Goal: Task Accomplishment & Management: Use online tool/utility

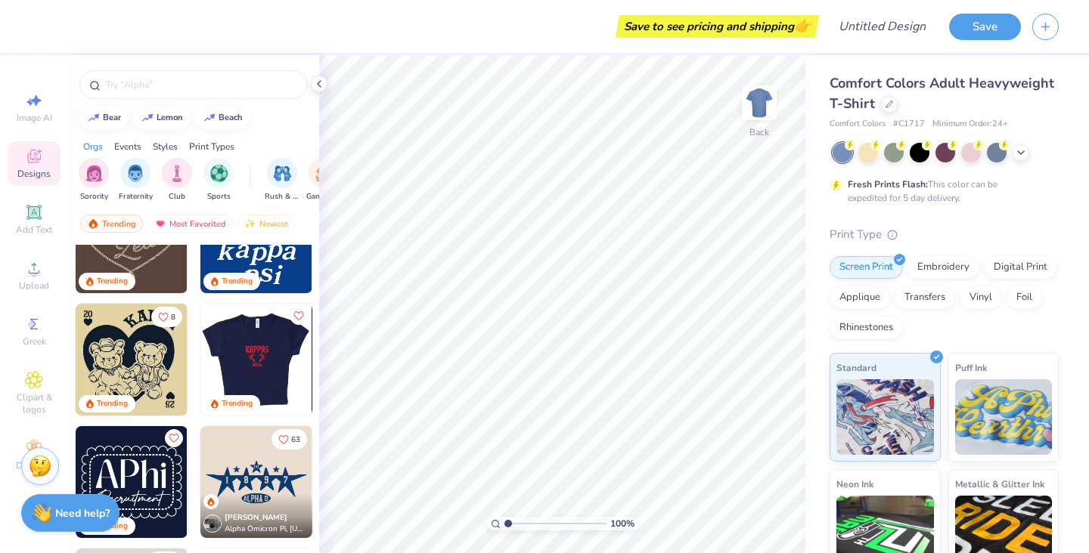
scroll to position [802, 0]
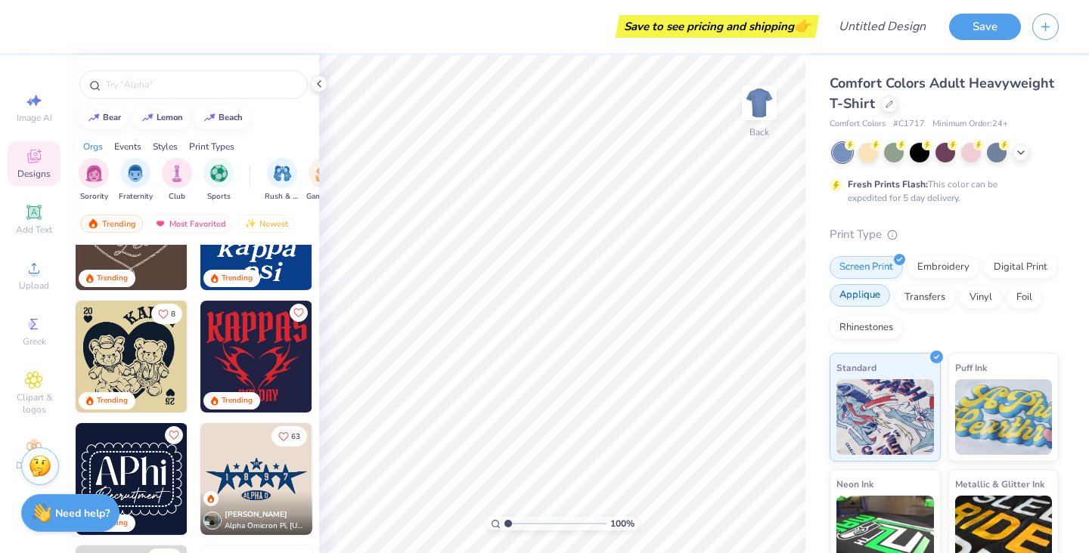
click at [890, 303] on div "Applique" at bounding box center [859, 295] width 60 height 23
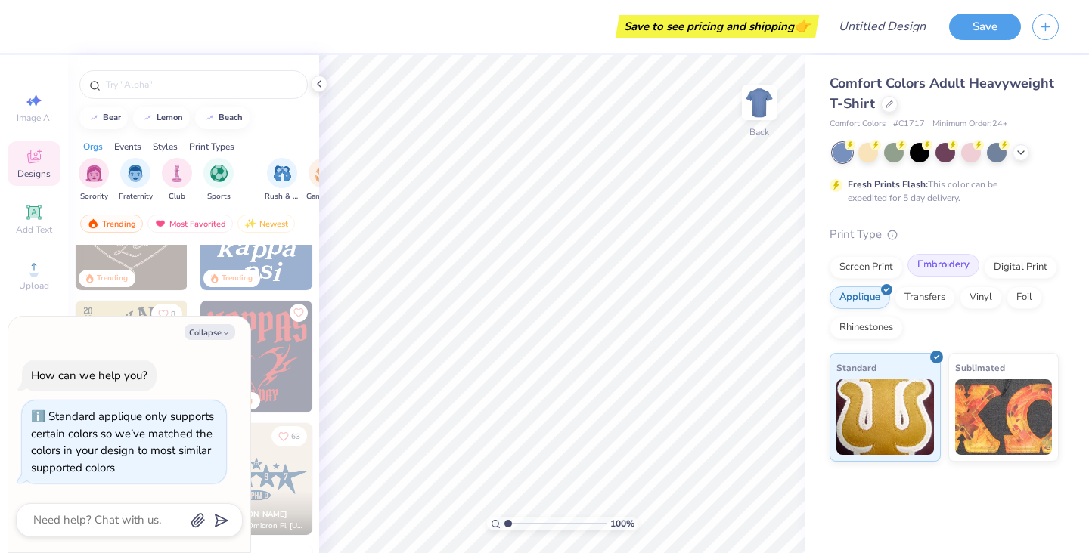
click at [947, 271] on div "Embroidery" at bounding box center [943, 265] width 72 height 23
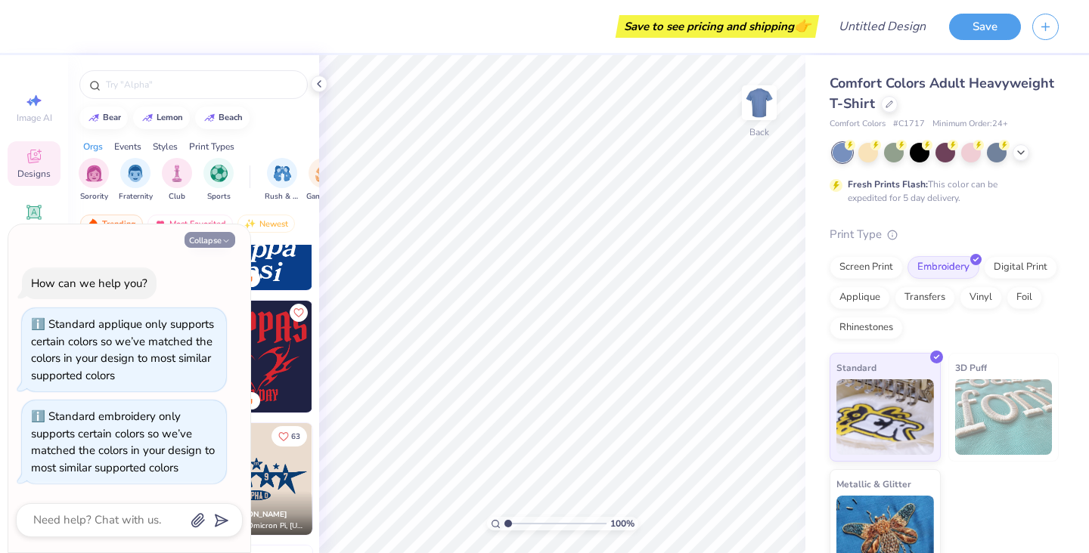
click at [209, 238] on button "Collapse" at bounding box center [209, 240] width 51 height 16
type textarea "x"
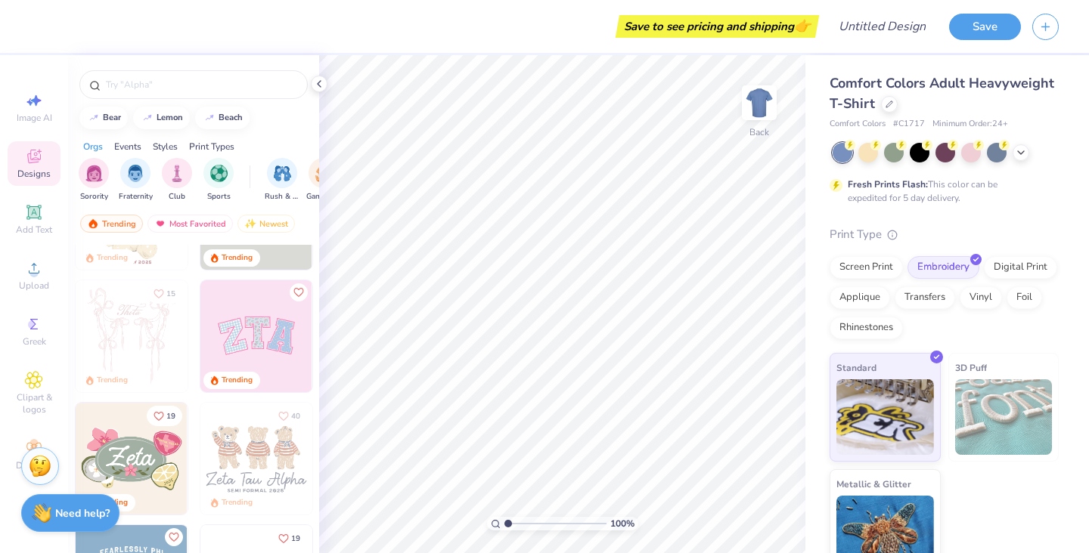
scroll to position [202, 0]
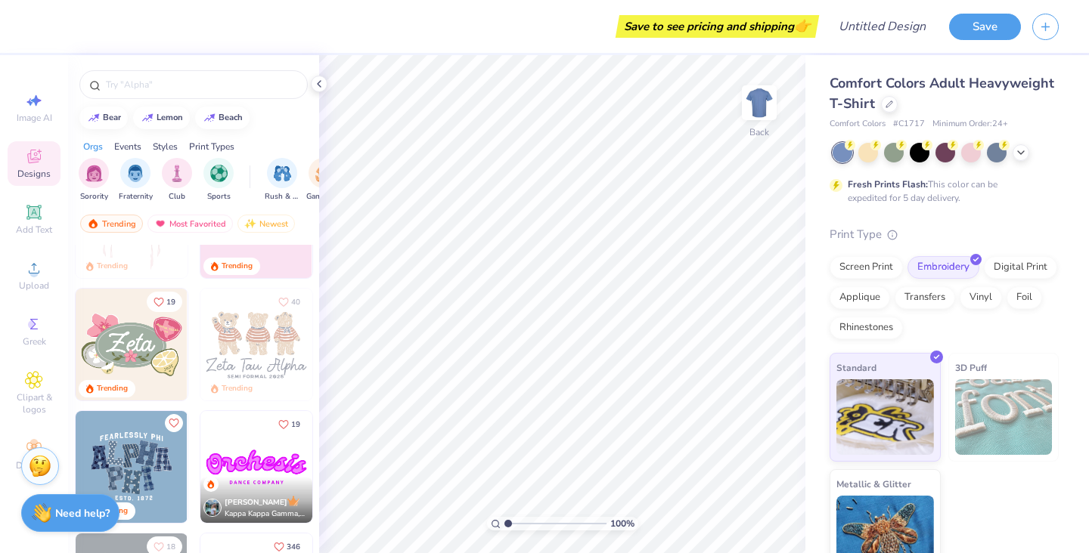
click at [120, 331] on img at bounding box center [132, 345] width 112 height 112
